Goal: Information Seeking & Learning: Learn about a topic

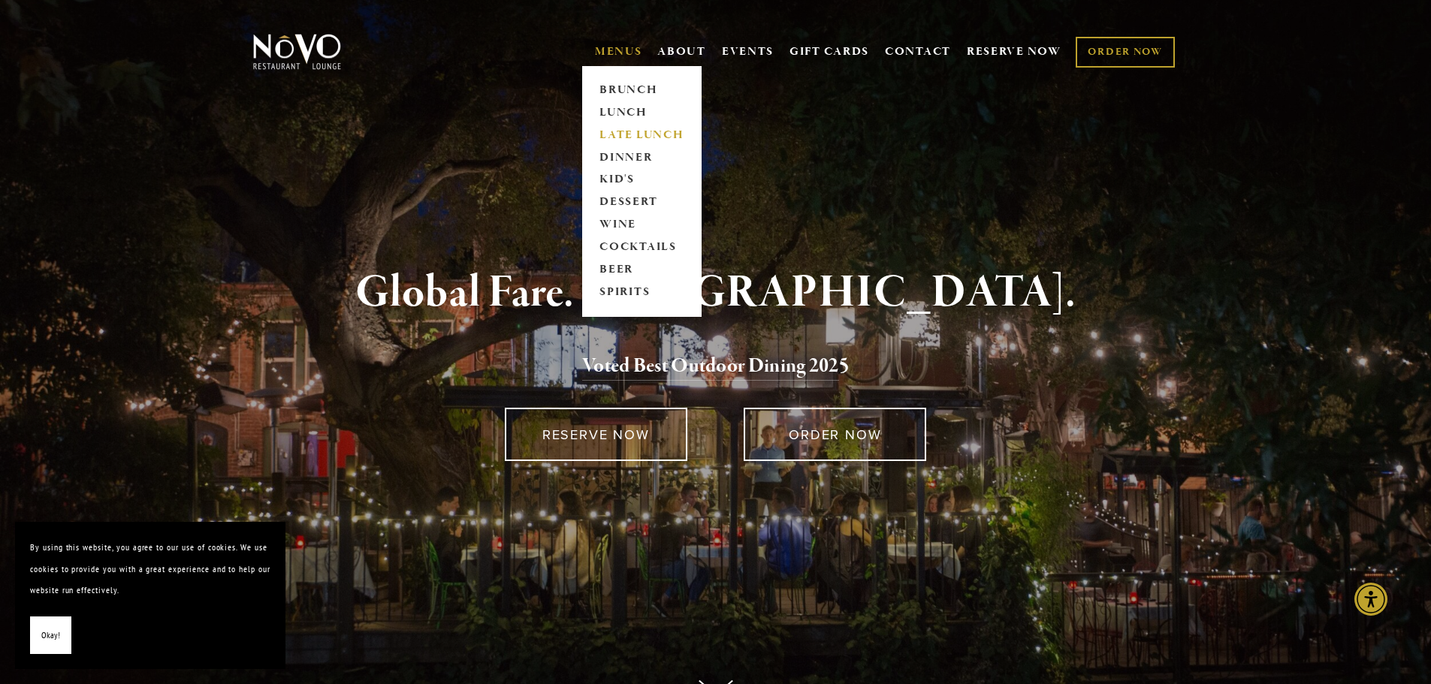
click at [615, 128] on link "LATE LUNCH" at bounding box center [642, 135] width 94 height 23
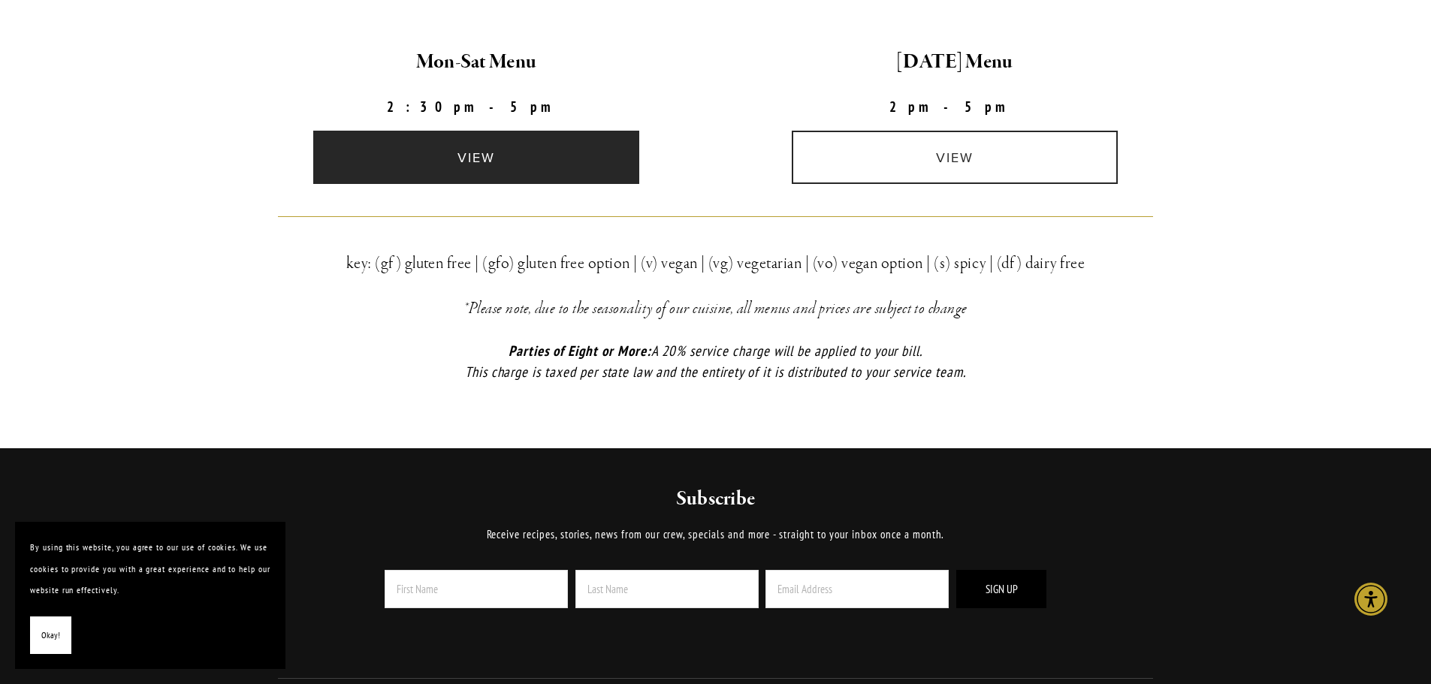
click at [472, 178] on link "view" at bounding box center [476, 157] width 326 height 53
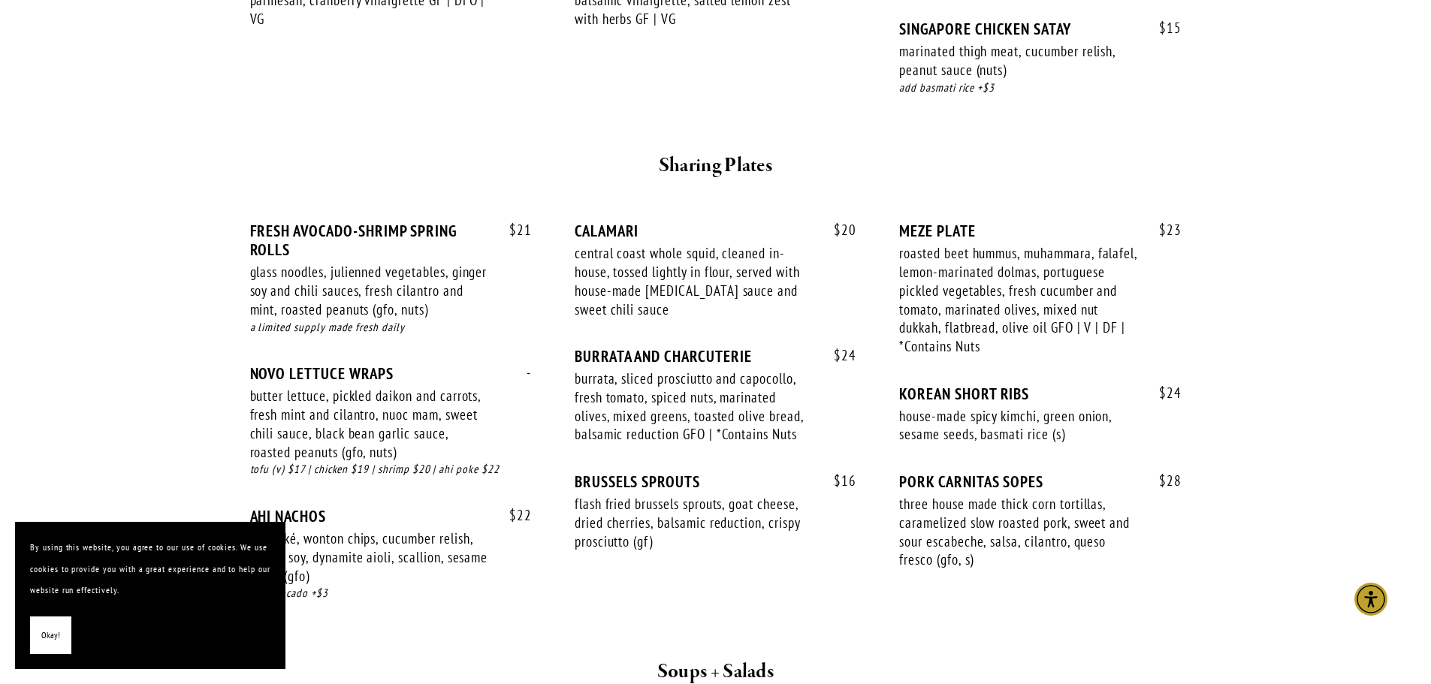
scroll to position [751, 0]
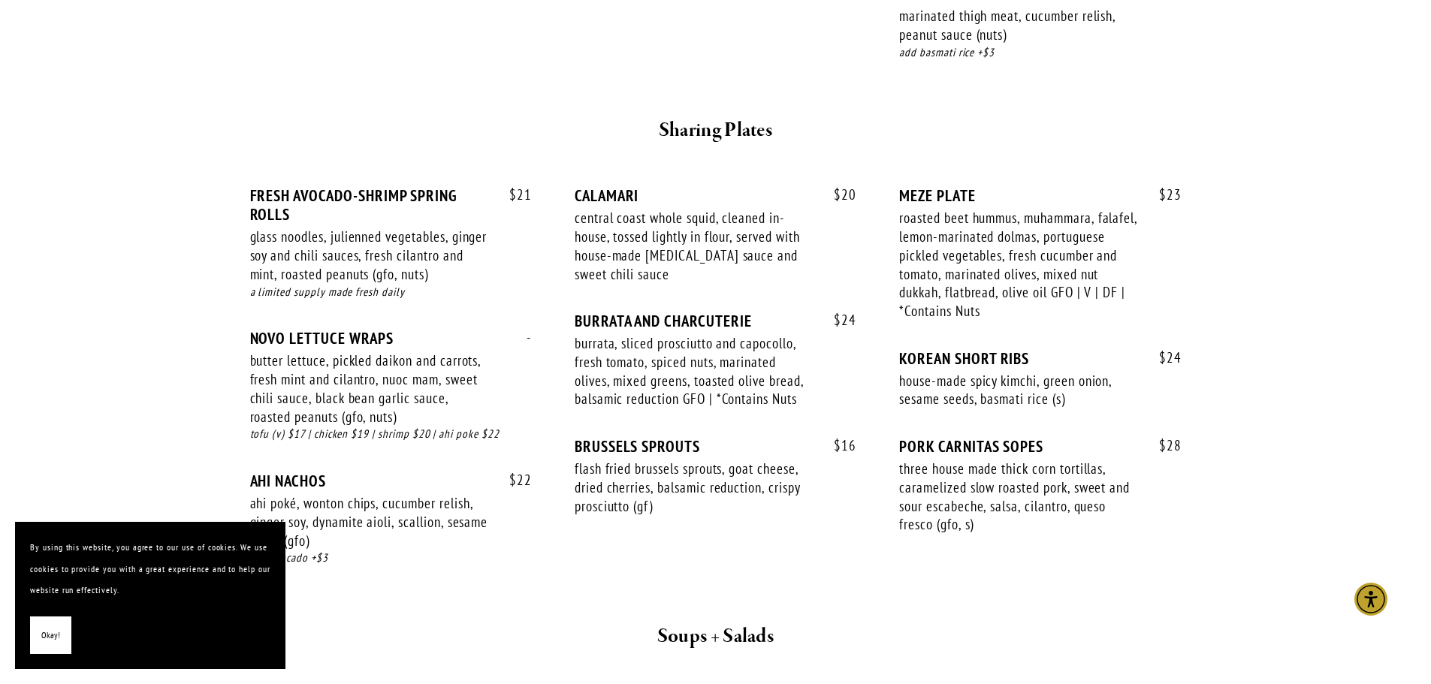
click at [56, 636] on span "Okay!" at bounding box center [50, 636] width 19 height 22
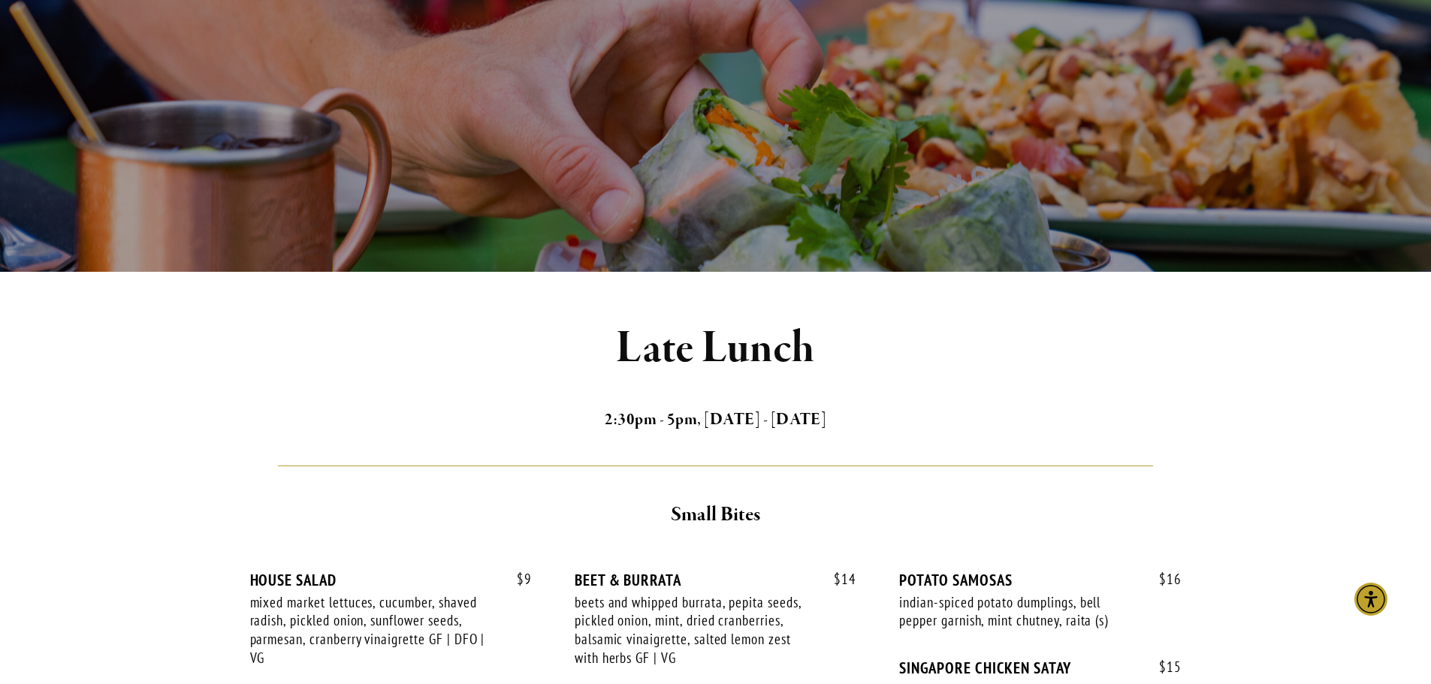
scroll to position [0, 0]
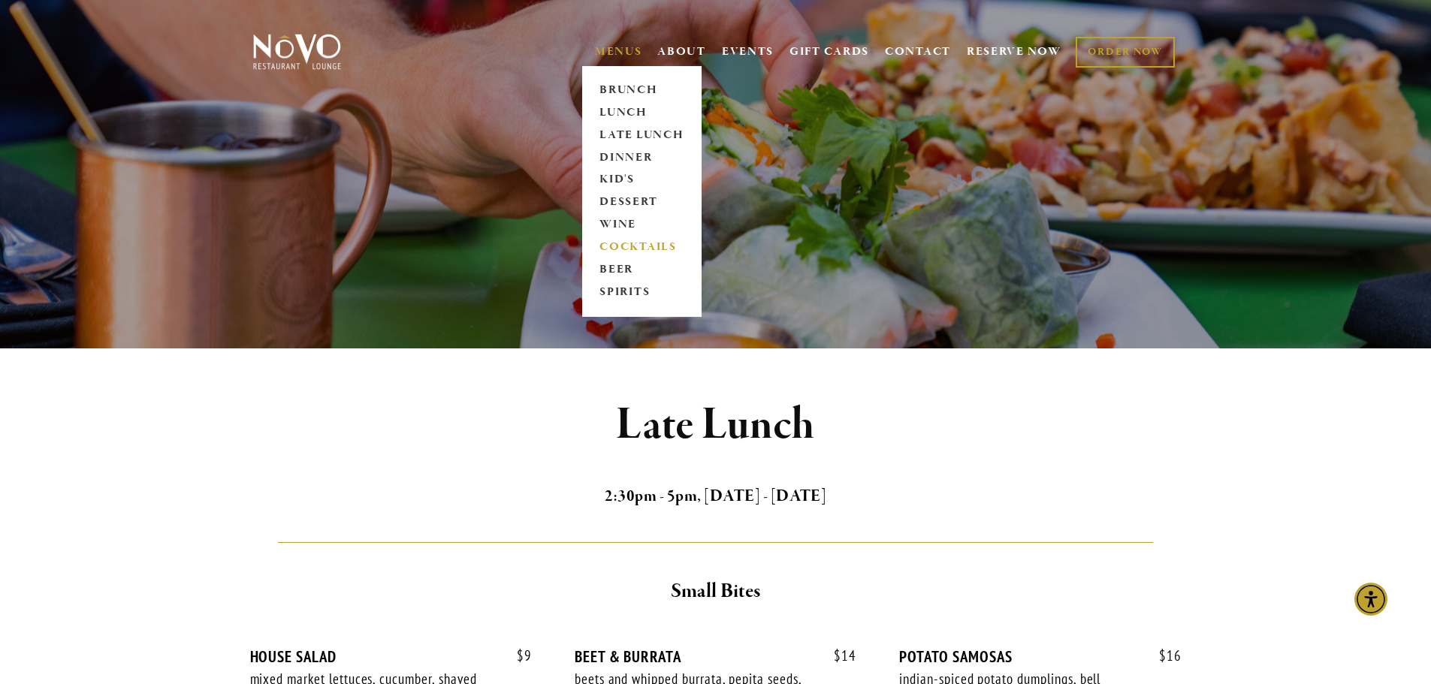
click at [639, 249] on link "COCKTAILS" at bounding box center [642, 248] width 94 height 23
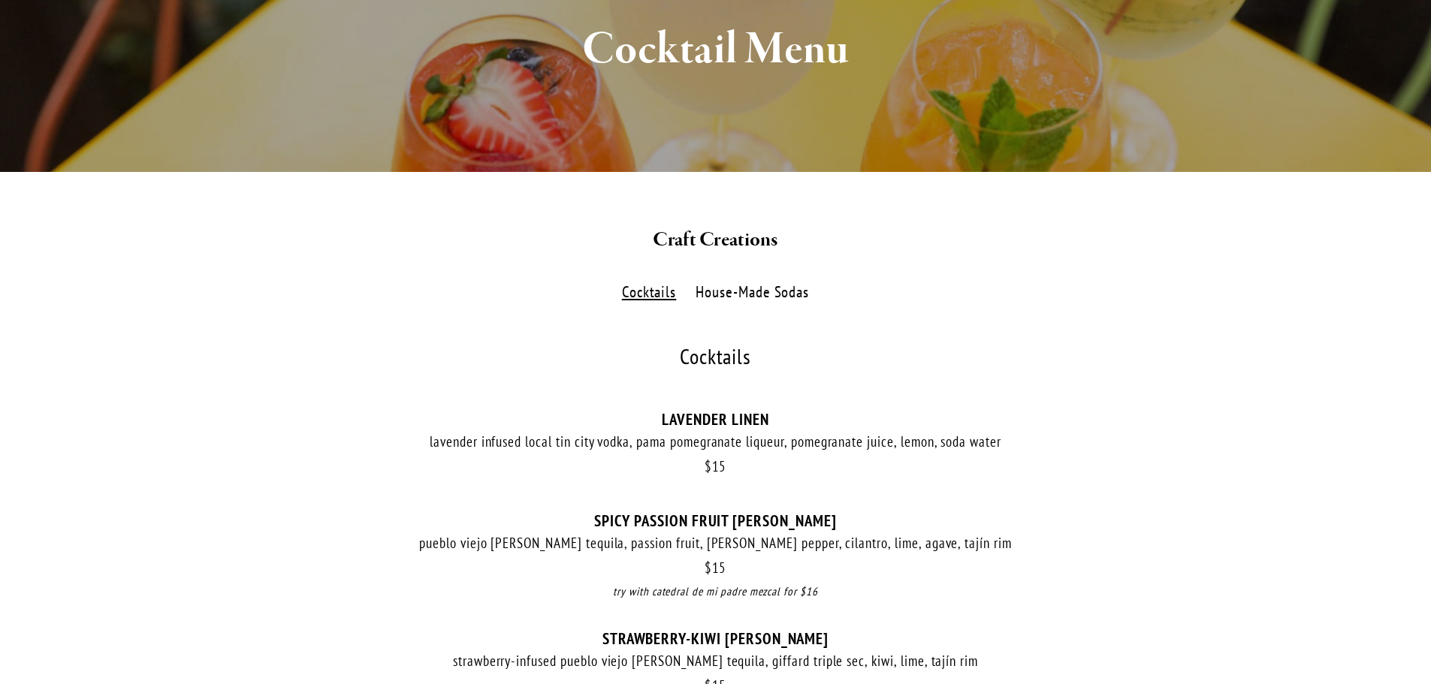
click at [751, 291] on label "House-Made Sodas" at bounding box center [752, 293] width 129 height 22
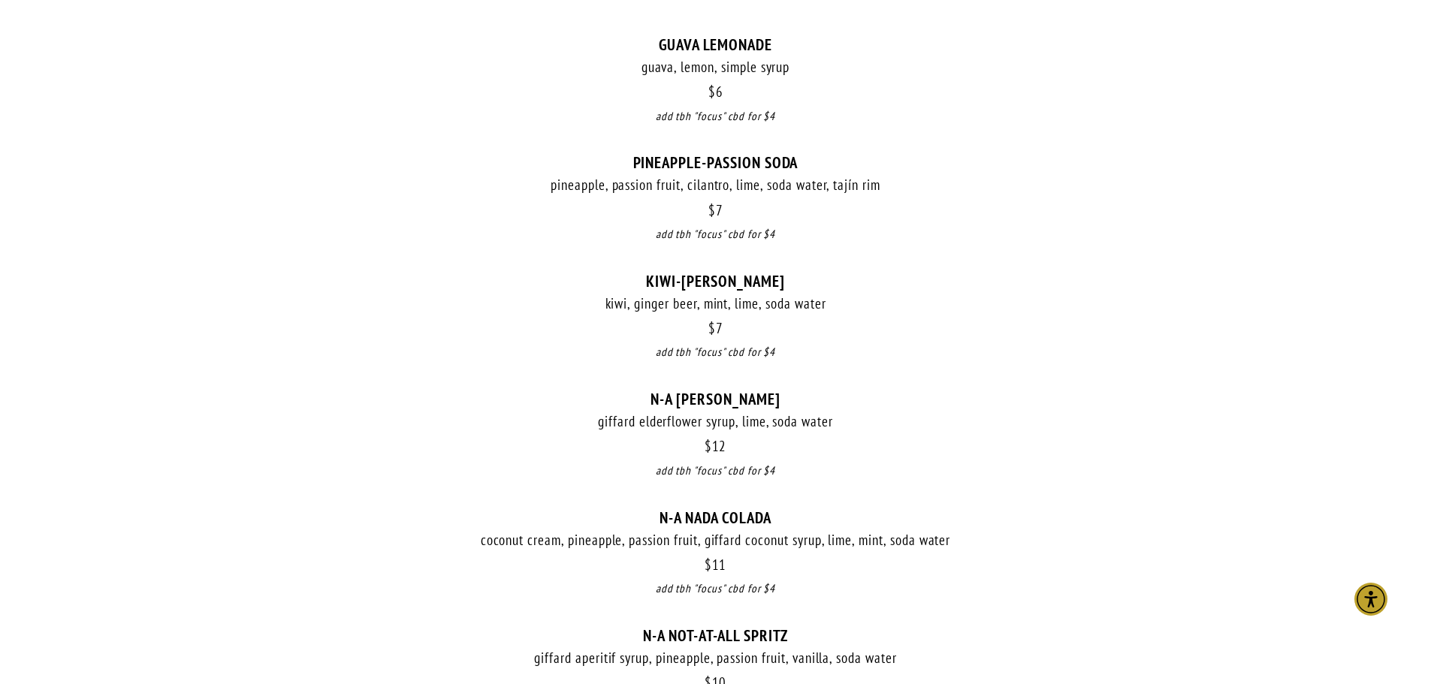
scroll to position [451, 0]
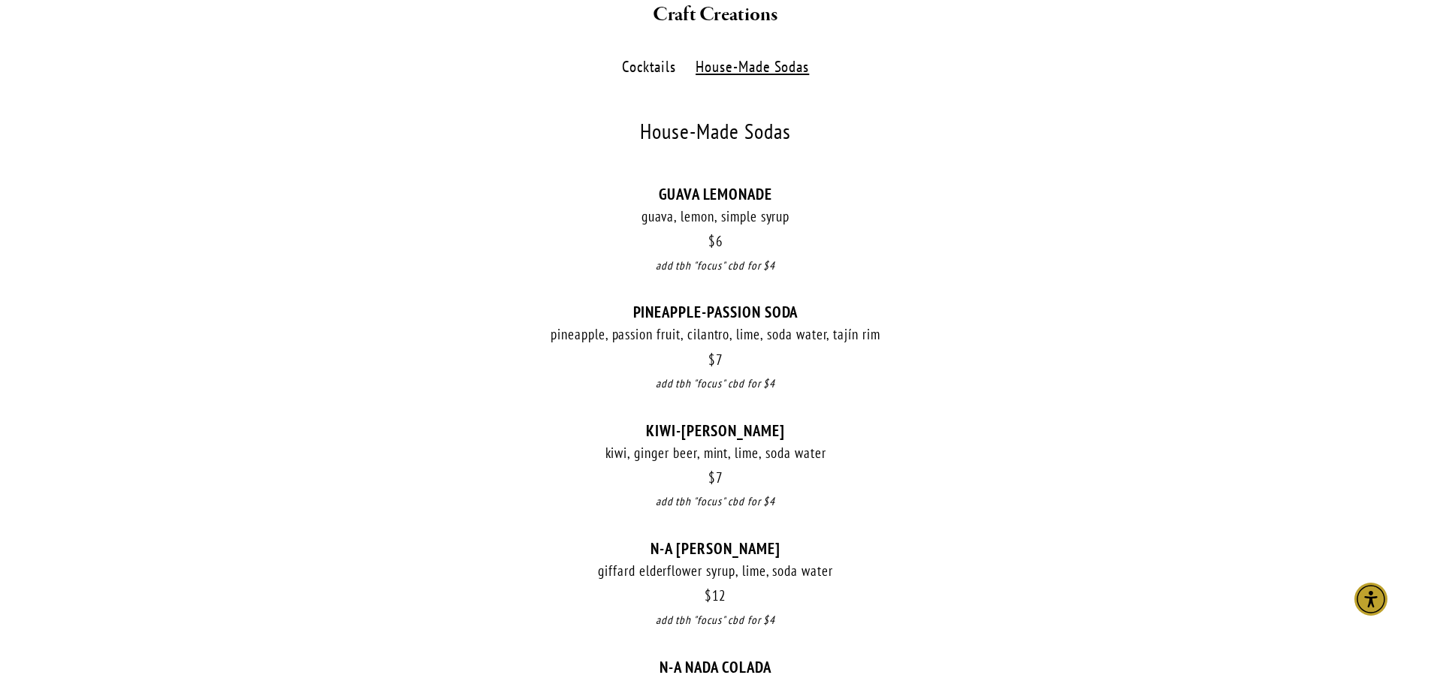
click at [751, 343] on div "pineapple, passion fruit, cilantro, lime, soda water, tajín rim" at bounding box center [716, 334] width 932 height 19
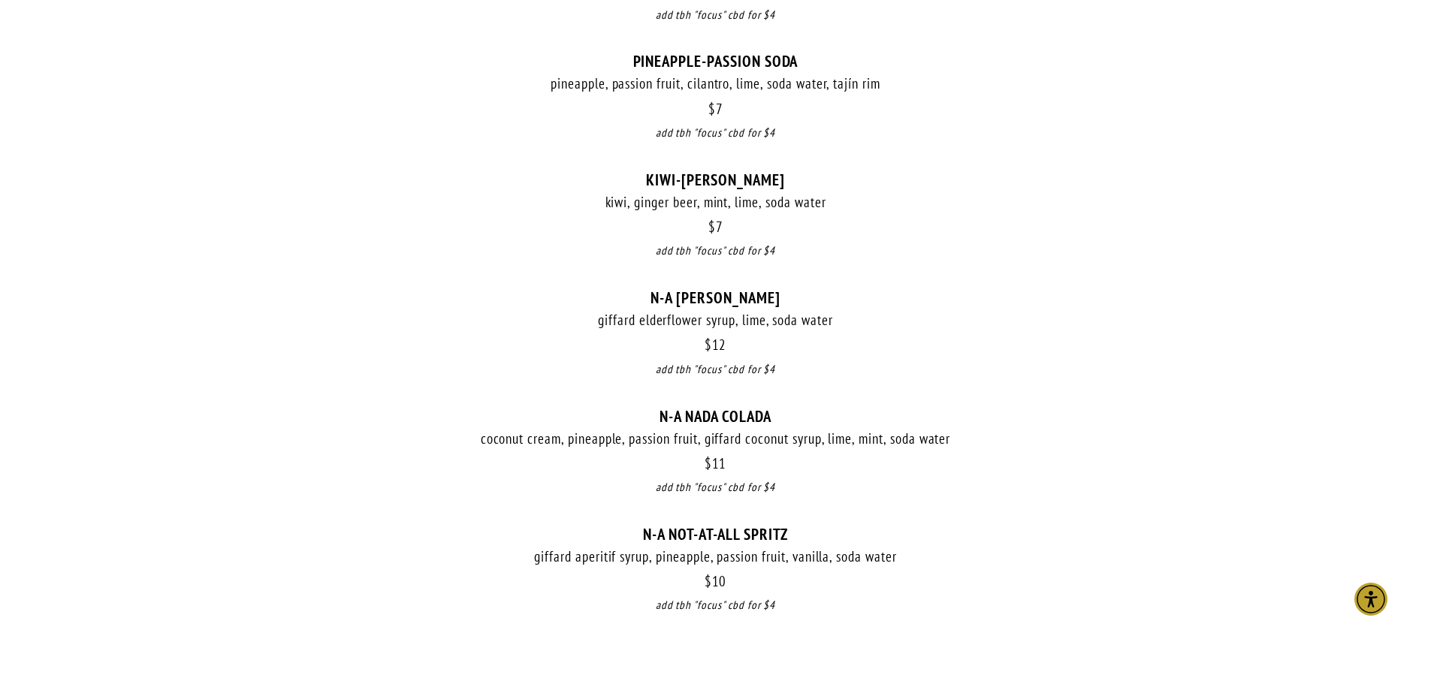
scroll to position [676, 0]
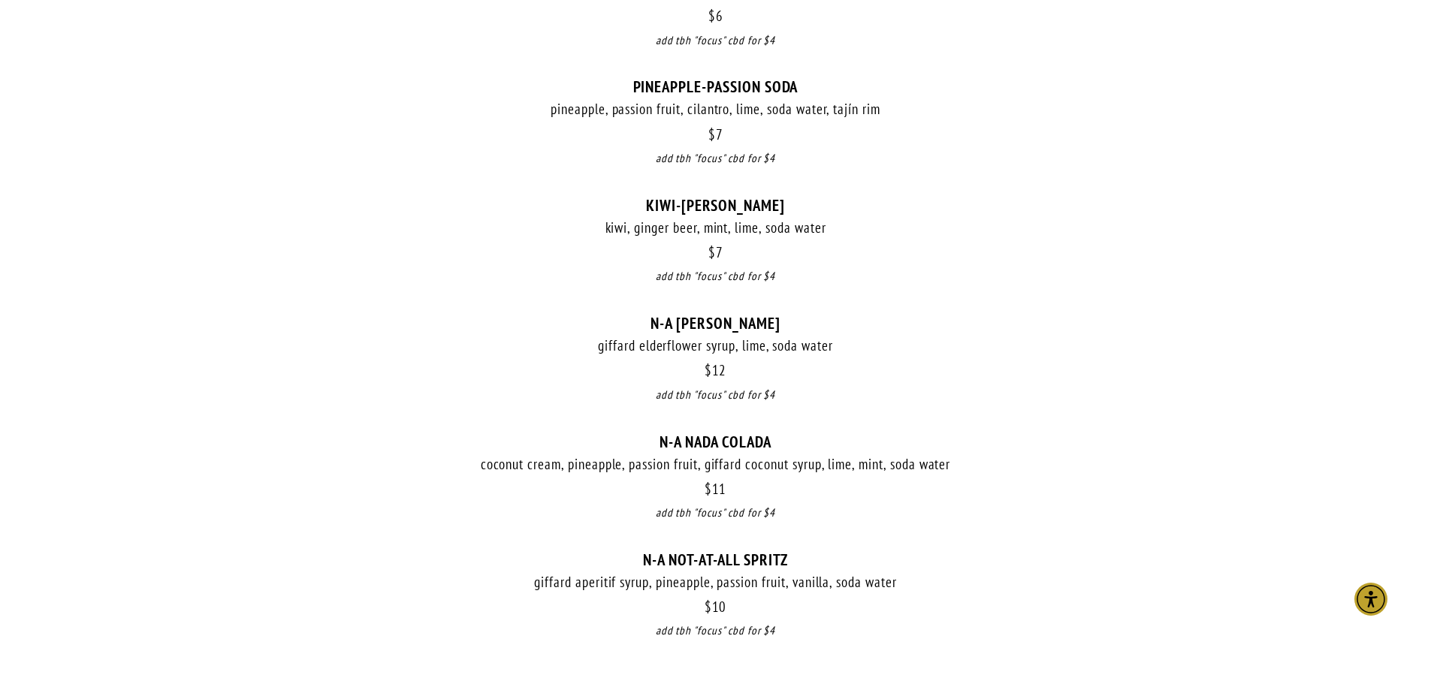
drag, startPoint x: 1008, startPoint y: 282, endPoint x: 516, endPoint y: 313, distance: 492.3
click at [516, 313] on div "$ 7 KIWI-GINGER COOLER kiwi, ginger beer, mint, lime, soda water $ 7 add tbh "f…" at bounding box center [716, 255] width 932 height 118
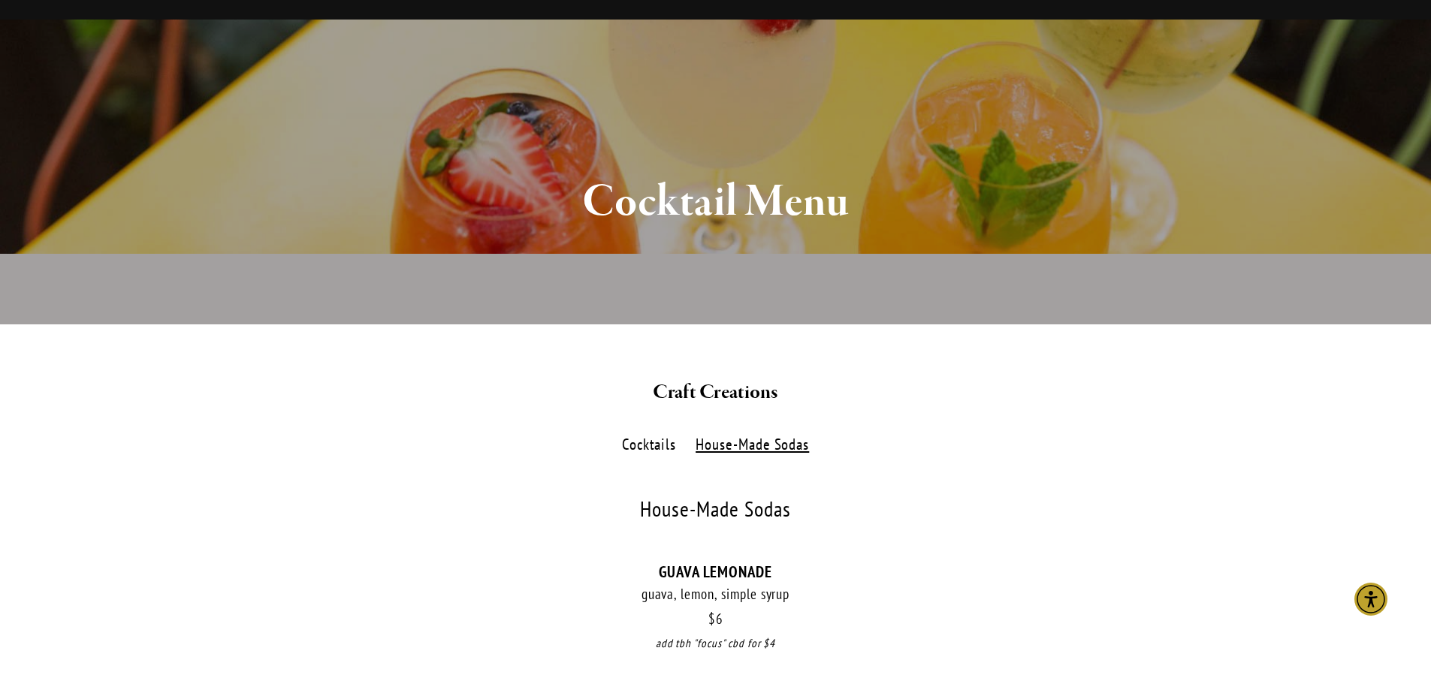
scroll to position [0, 0]
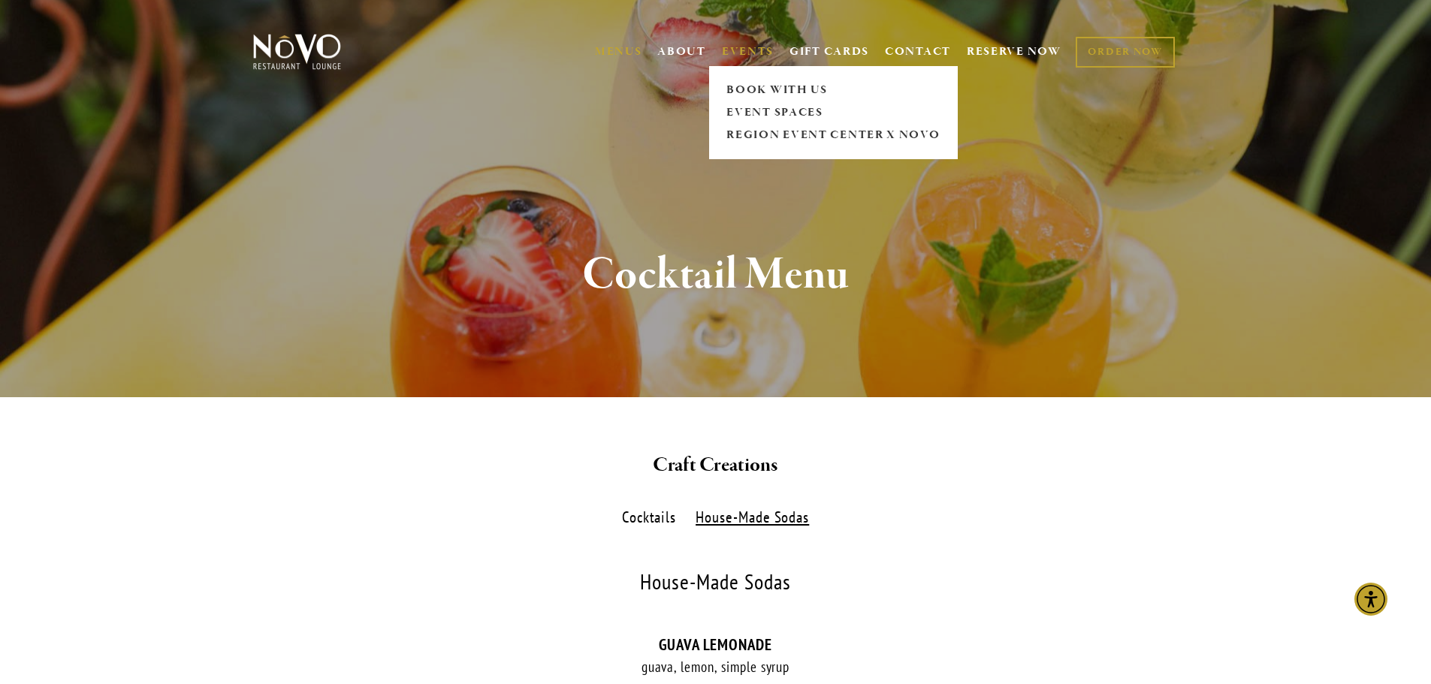
click at [758, 54] on link "EVENTS" at bounding box center [748, 51] width 52 height 15
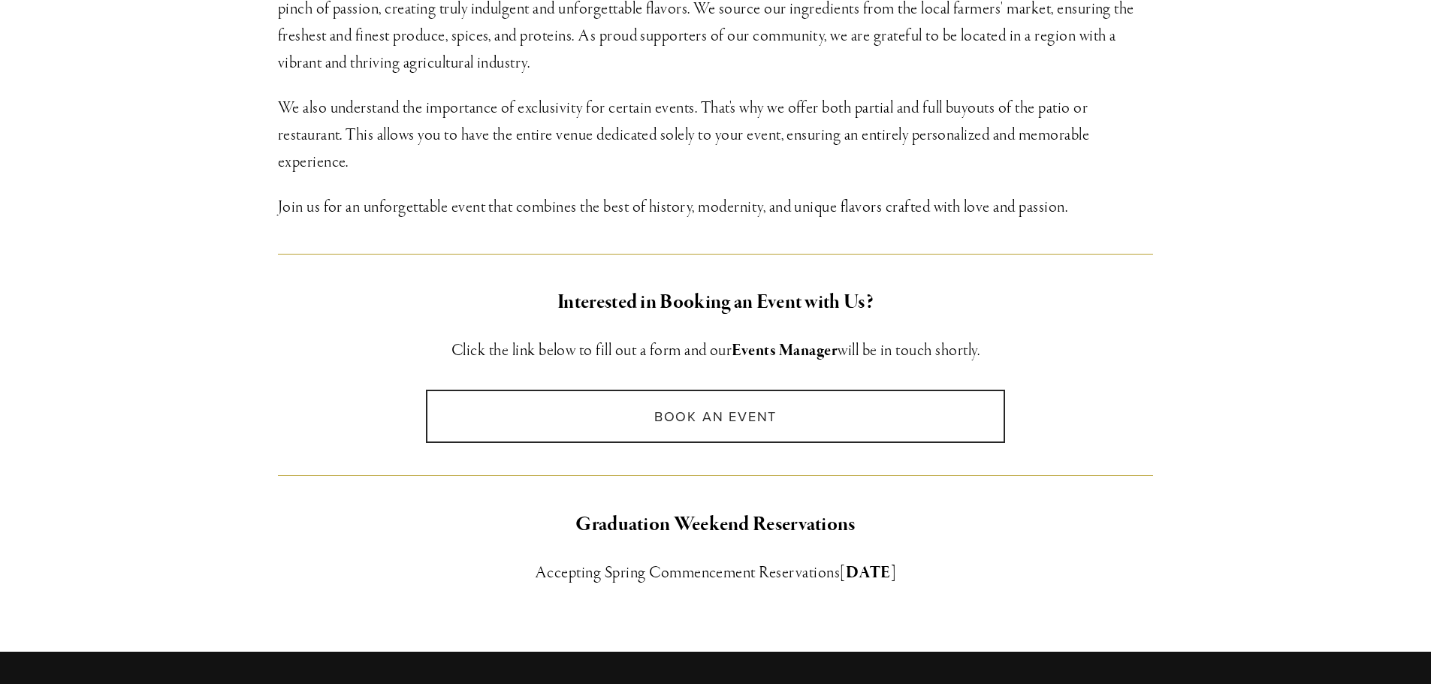
scroll to position [977, 0]
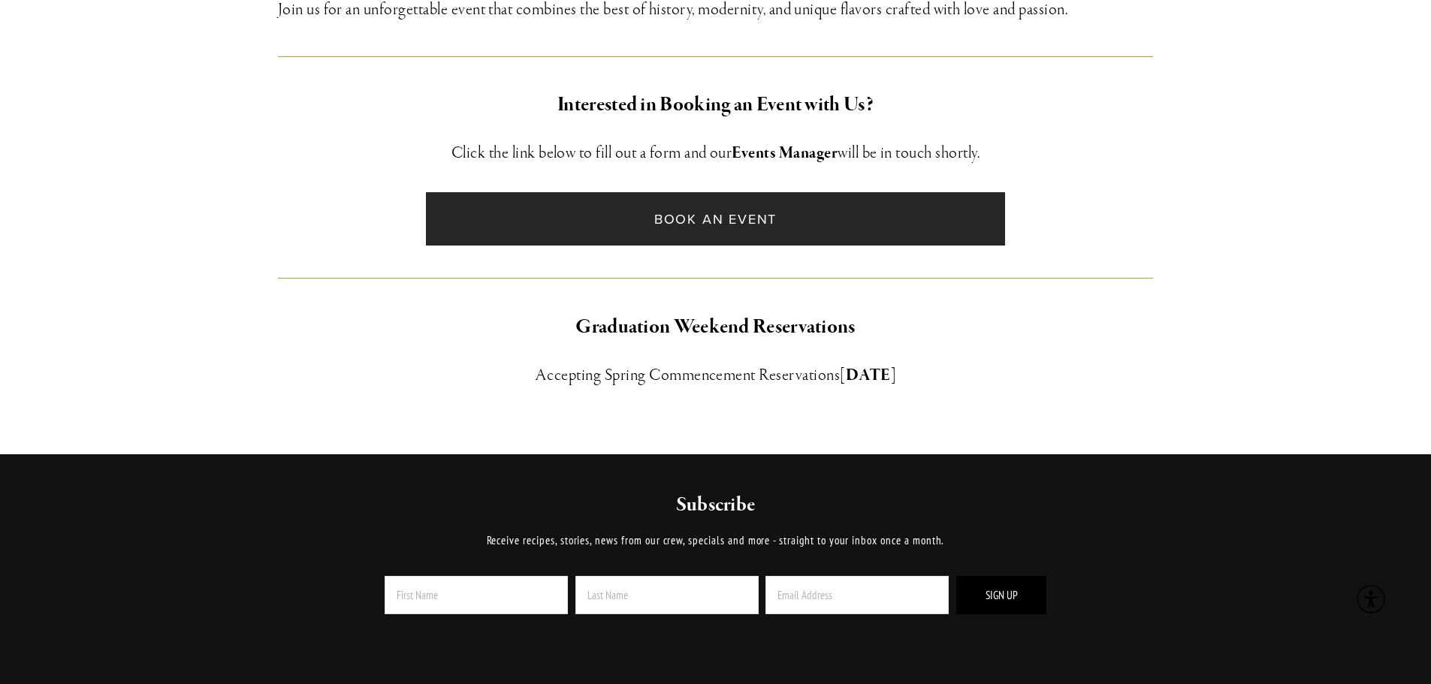
click at [639, 213] on link "Book an Event" at bounding box center [715, 218] width 579 height 53
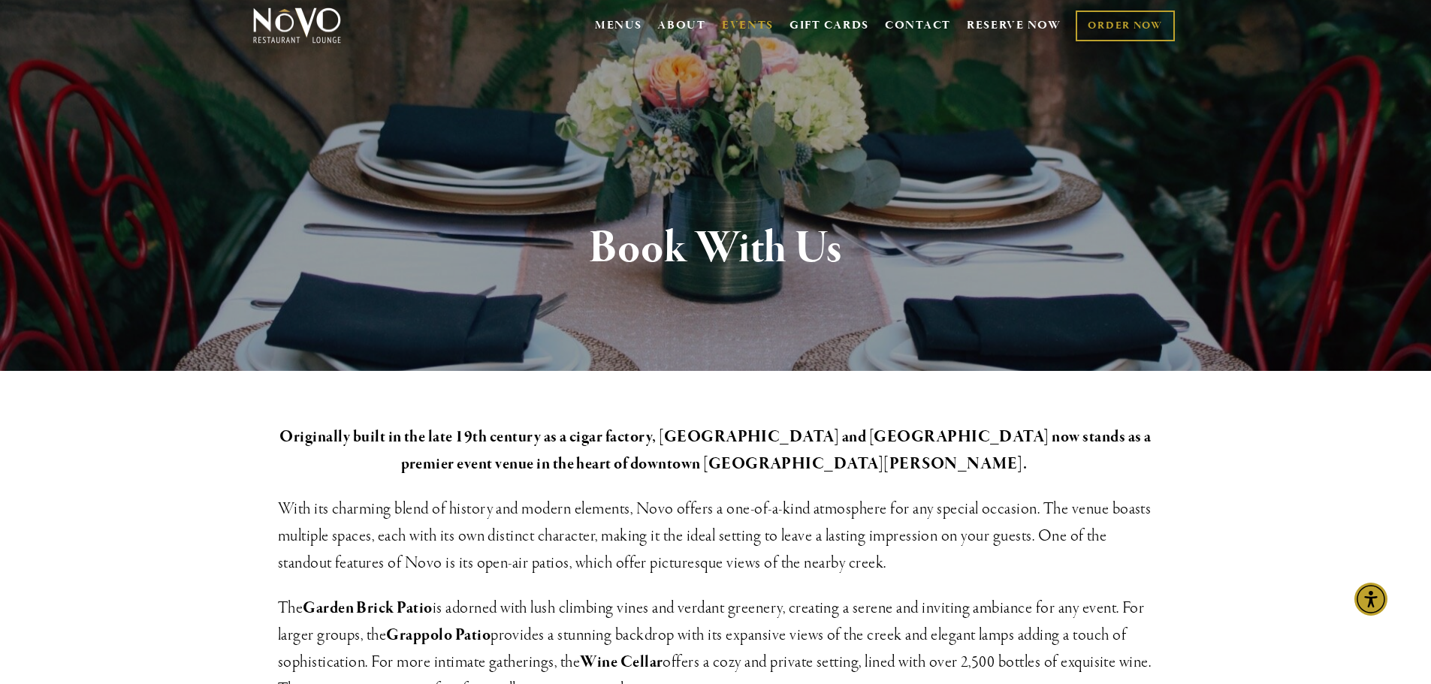
scroll to position [0, 0]
